Goal: Information Seeking & Learning: Learn about a topic

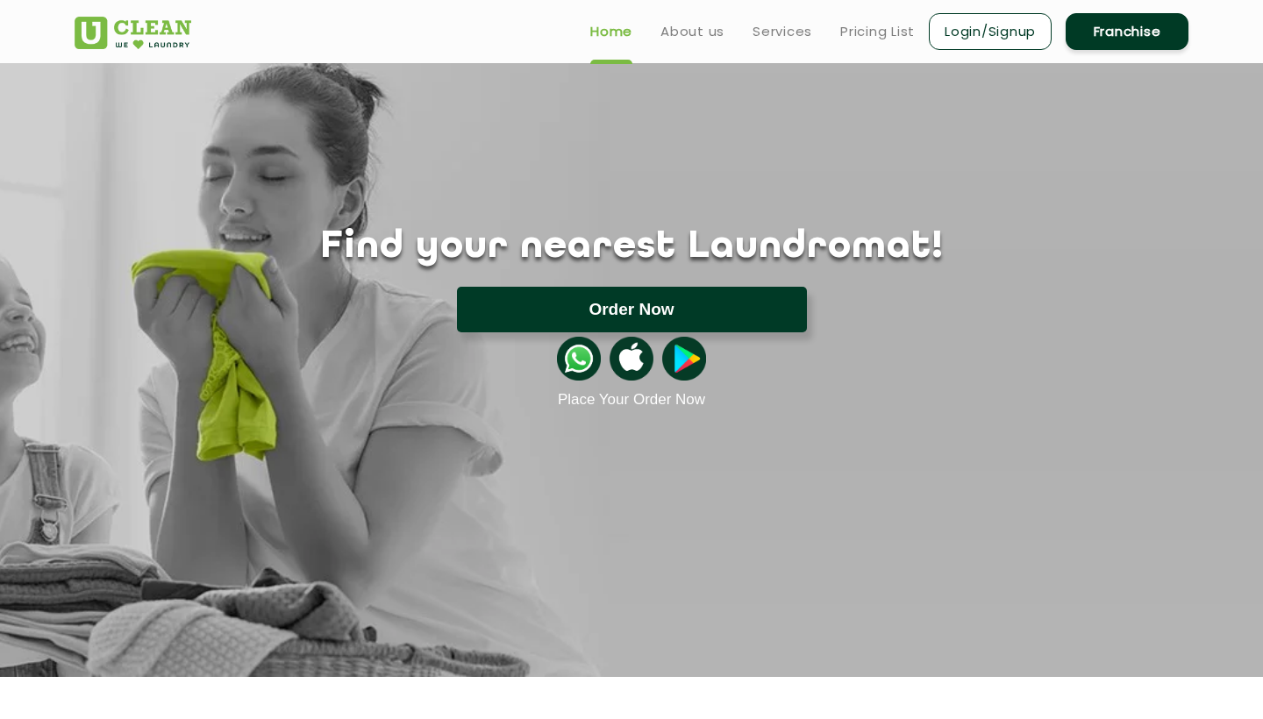
click at [584, 303] on button "Order Now" at bounding box center [632, 310] width 350 height 46
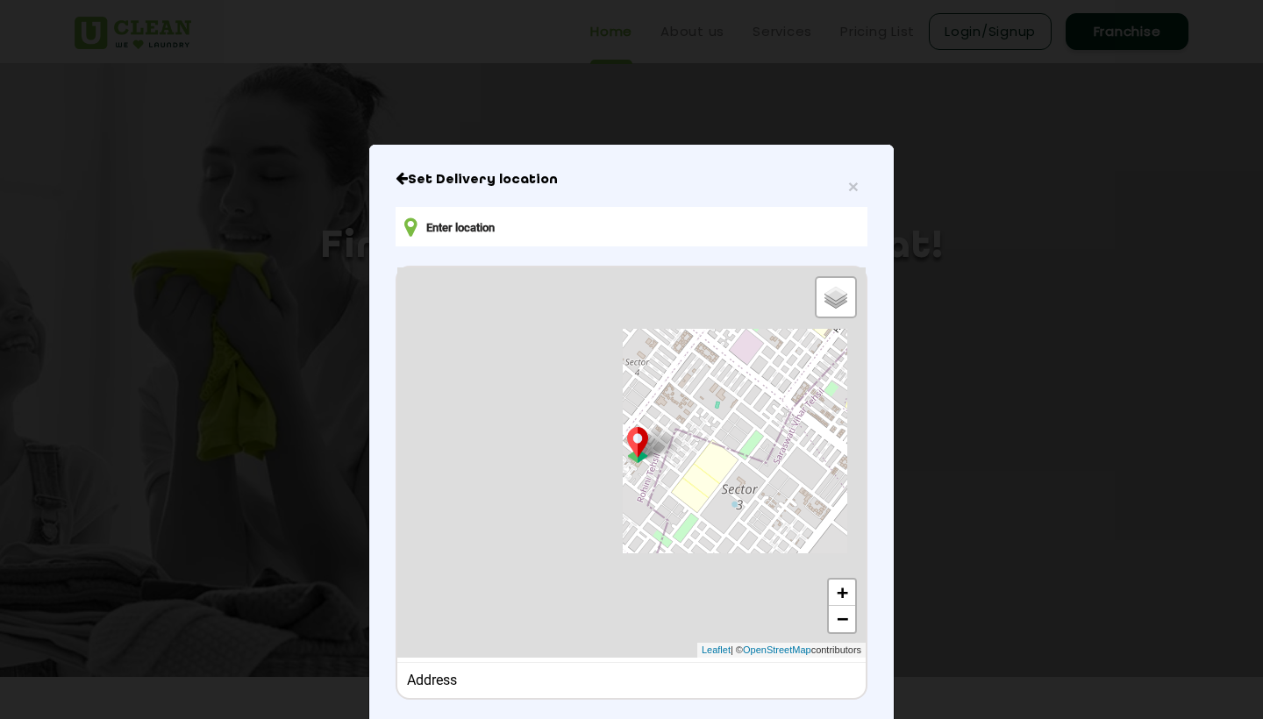
click at [398, 174] on icon "Close" at bounding box center [402, 178] width 12 height 14
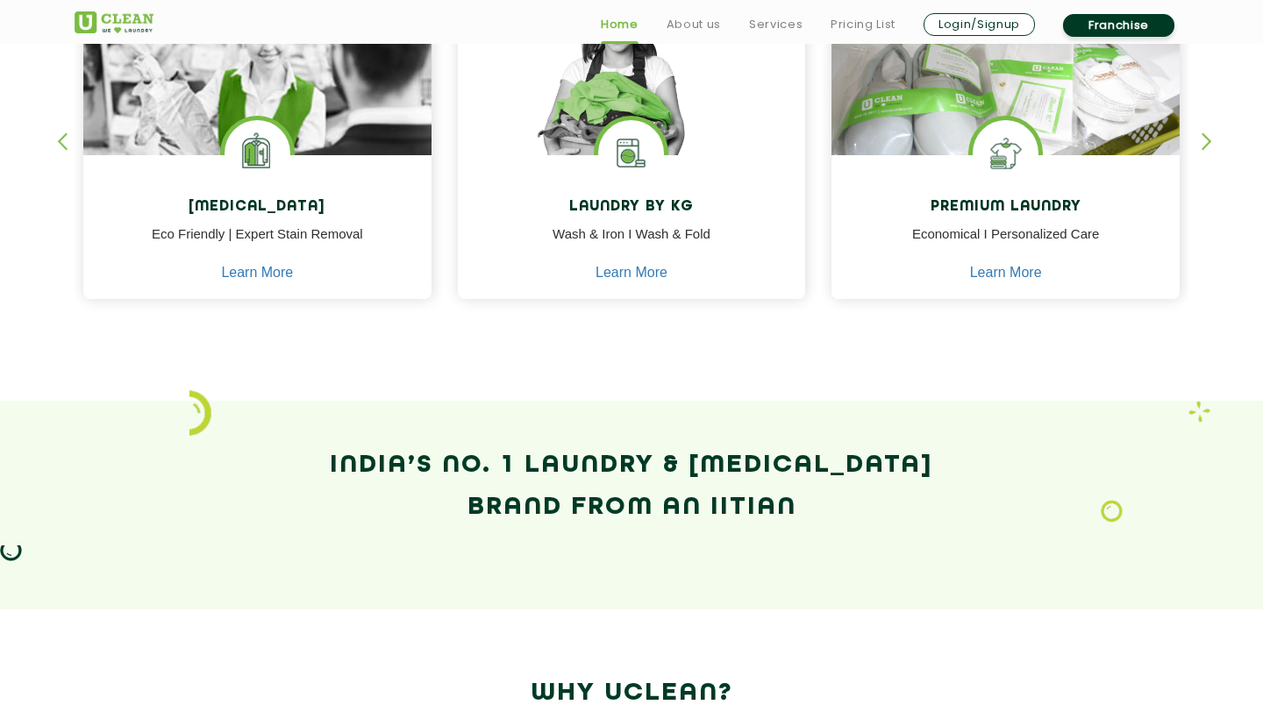
scroll to position [696, 0]
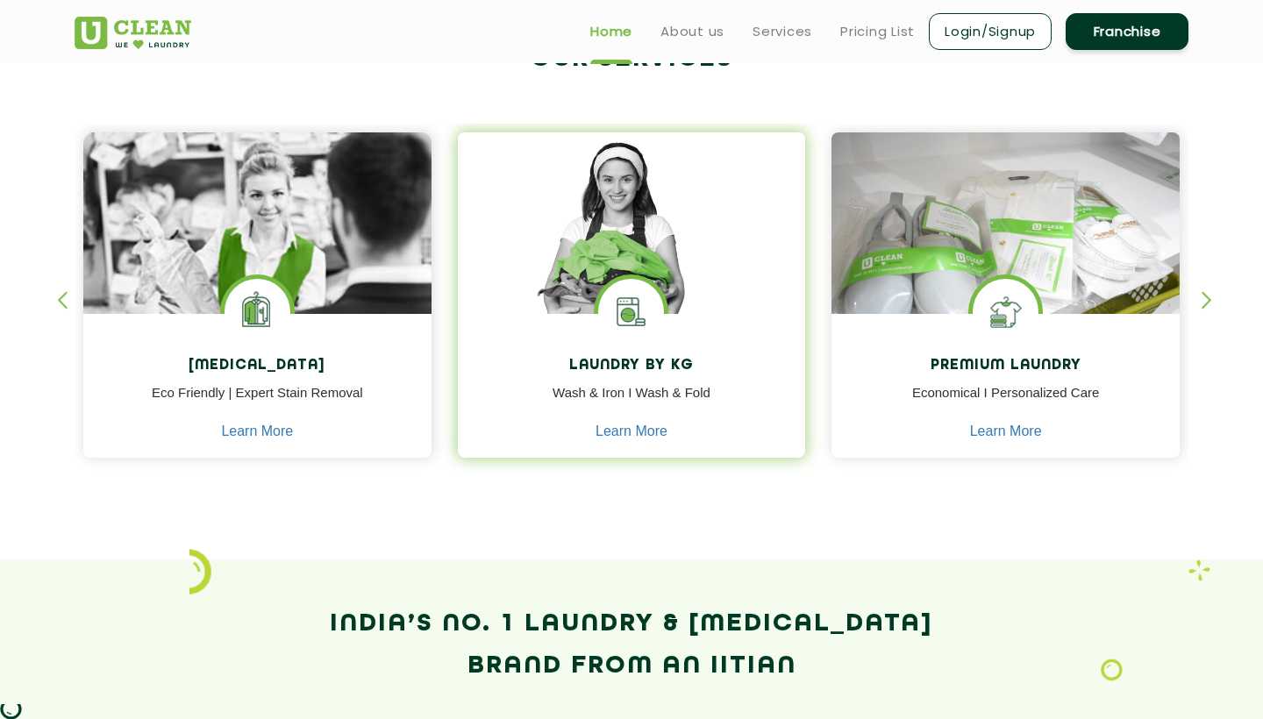
click at [639, 317] on img at bounding box center [631, 312] width 66 height 66
click at [635, 427] on link "Learn More" at bounding box center [632, 432] width 72 height 16
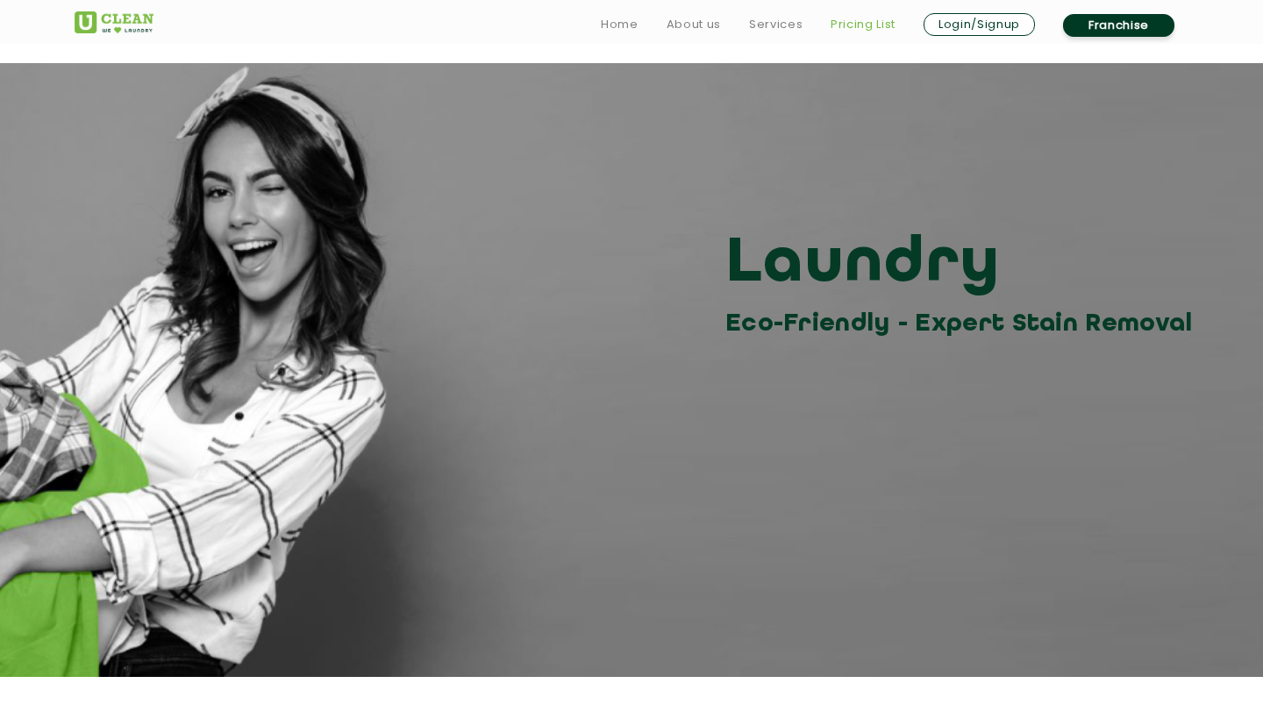
click at [873, 25] on link "Pricing List" at bounding box center [863, 24] width 65 height 21
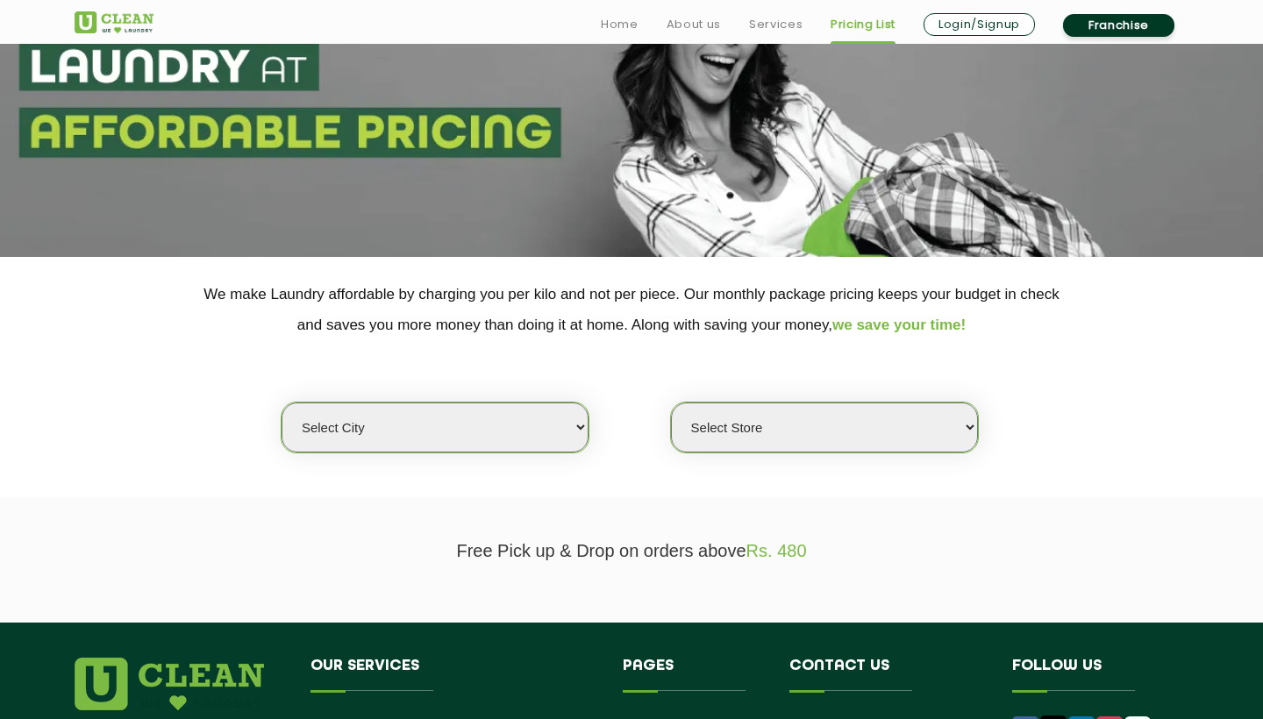
scroll to position [180, 0]
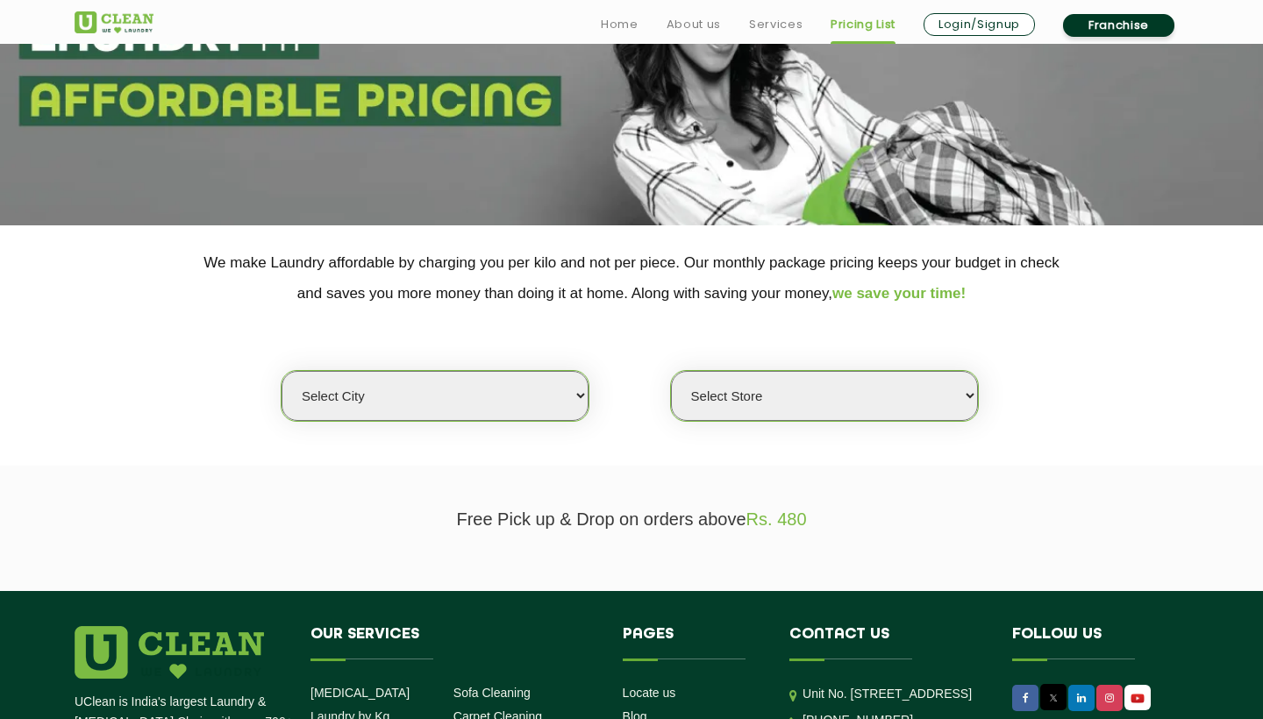
select select "1"
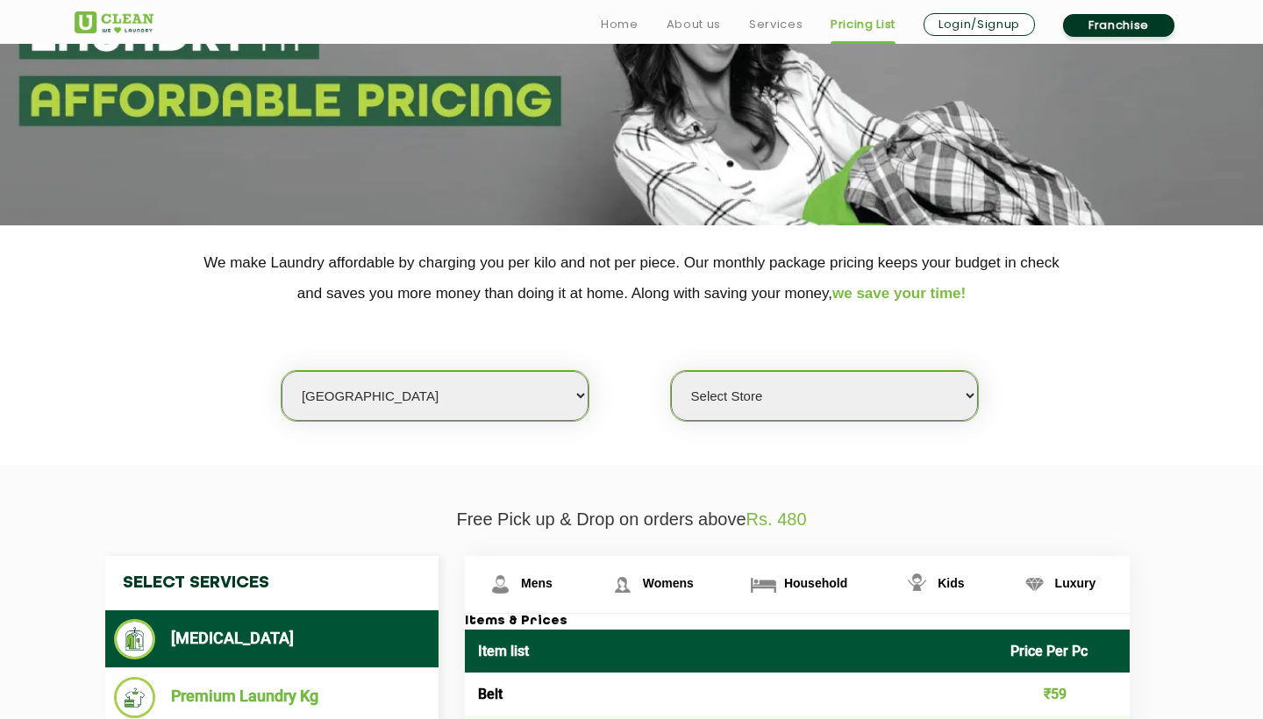
select select "367"
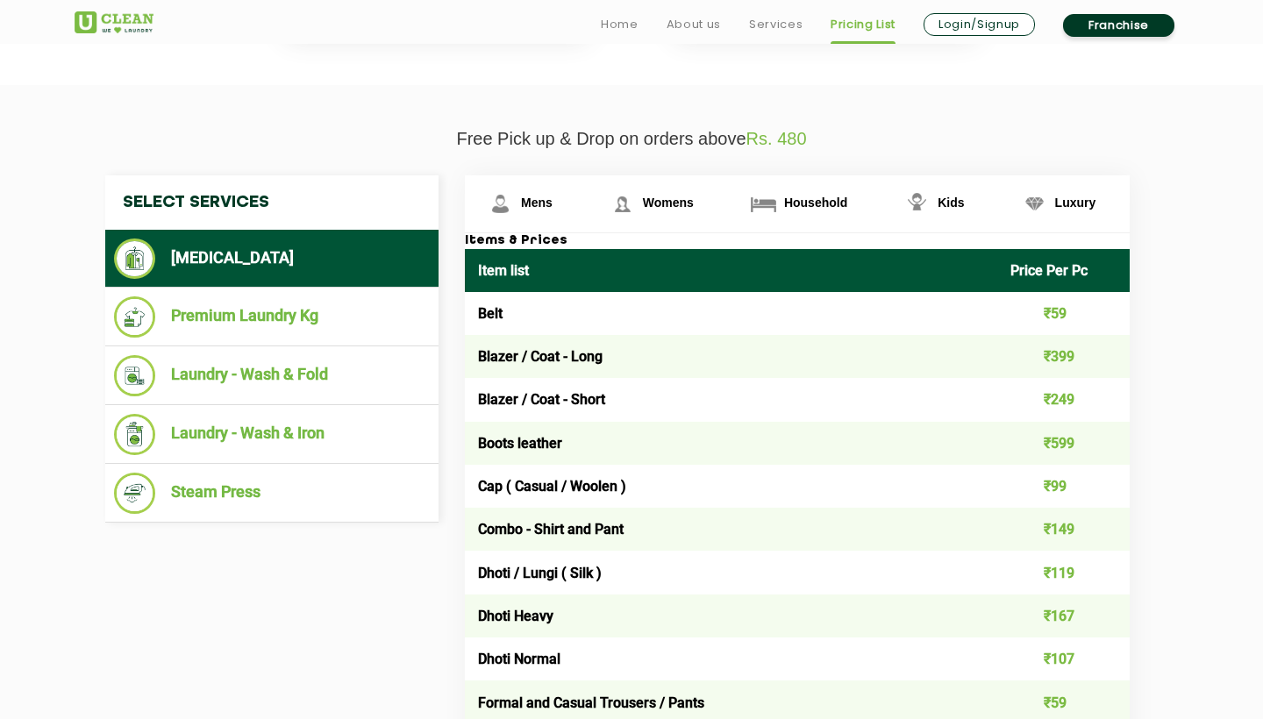
scroll to position [562, 0]
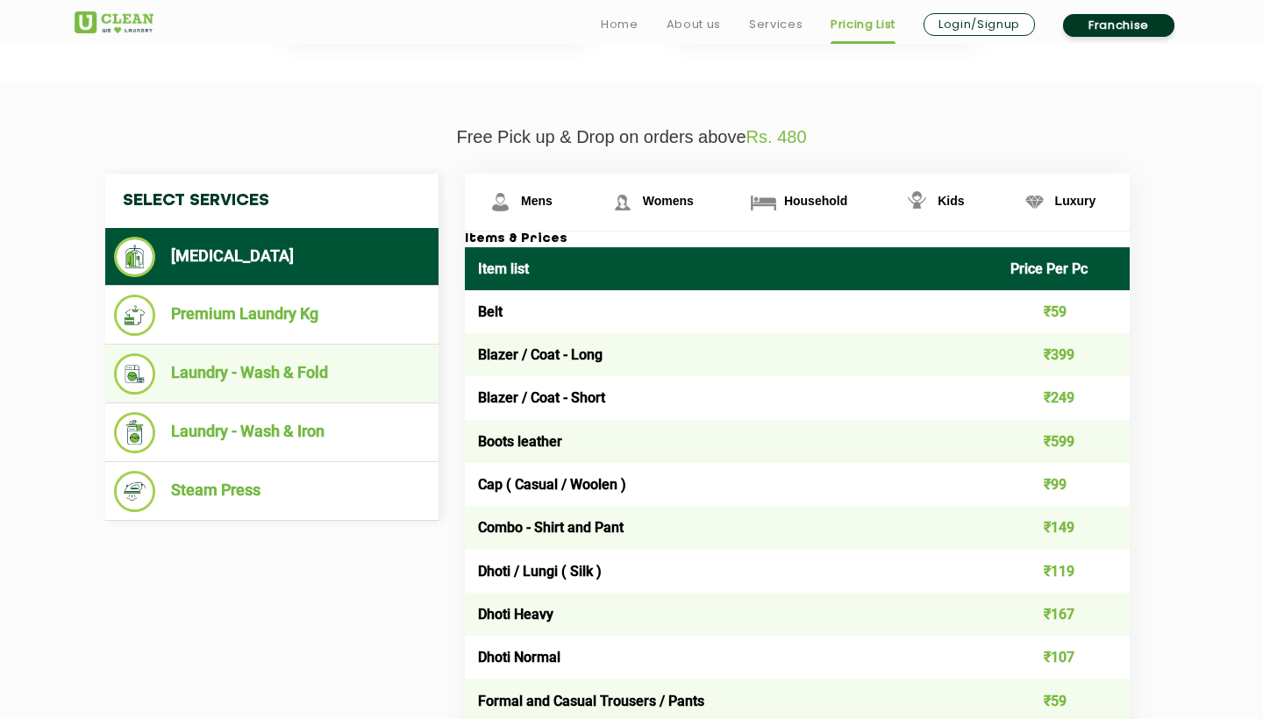
click at [284, 383] on li "Laundry - Wash & Fold" at bounding box center [272, 373] width 316 height 41
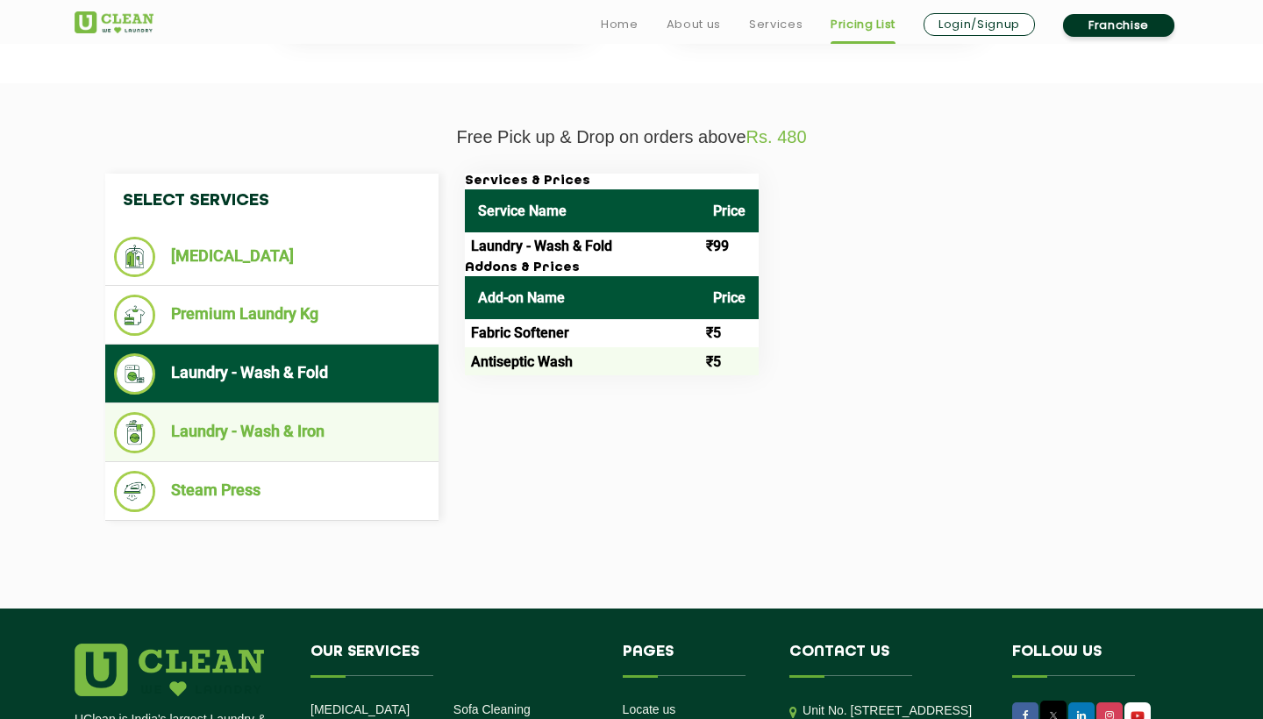
click at [344, 430] on li "Laundry - Wash & Iron" at bounding box center [272, 432] width 316 height 41
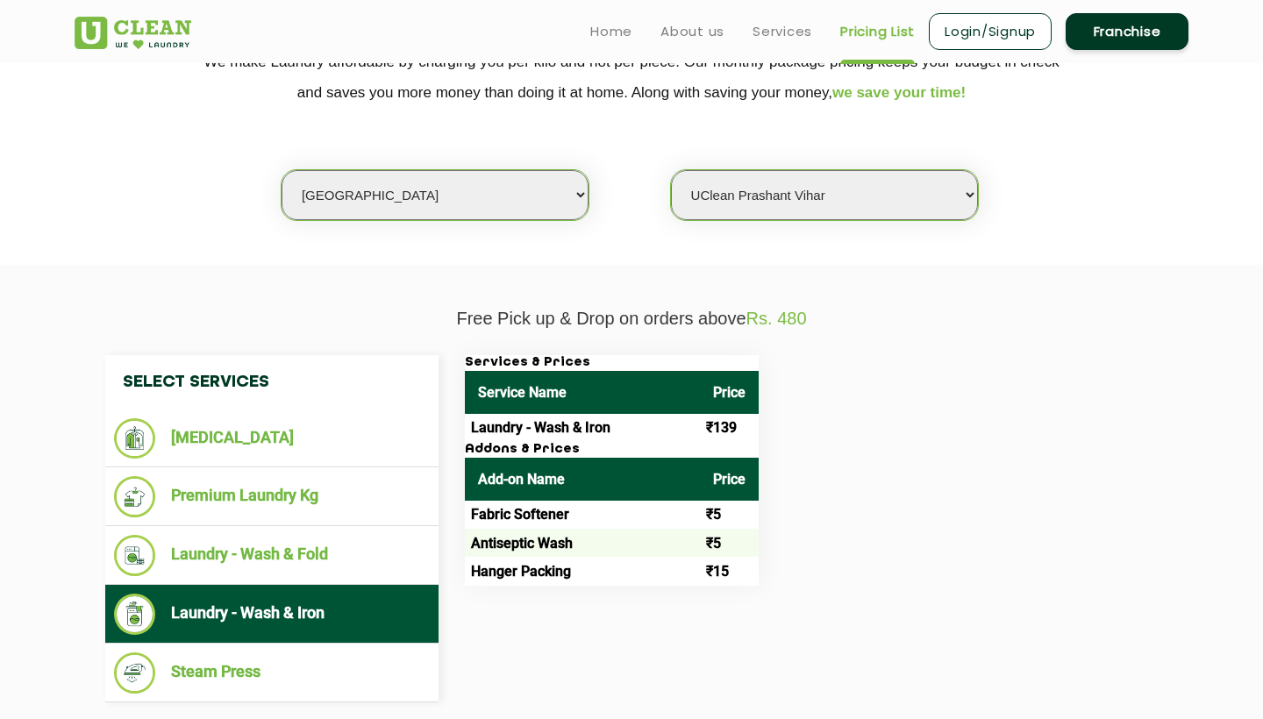
scroll to position [372, 0]
